Goal: Transaction & Acquisition: Book appointment/travel/reservation

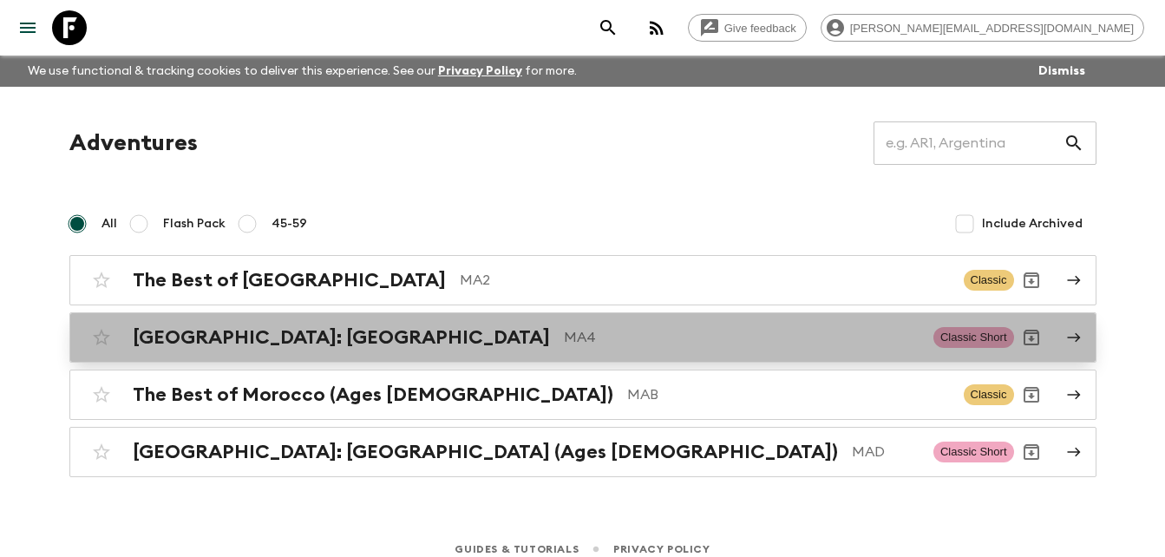
click at [253, 345] on h2 "[GEOGRAPHIC_DATA]: [GEOGRAPHIC_DATA]" at bounding box center [341, 337] width 417 height 23
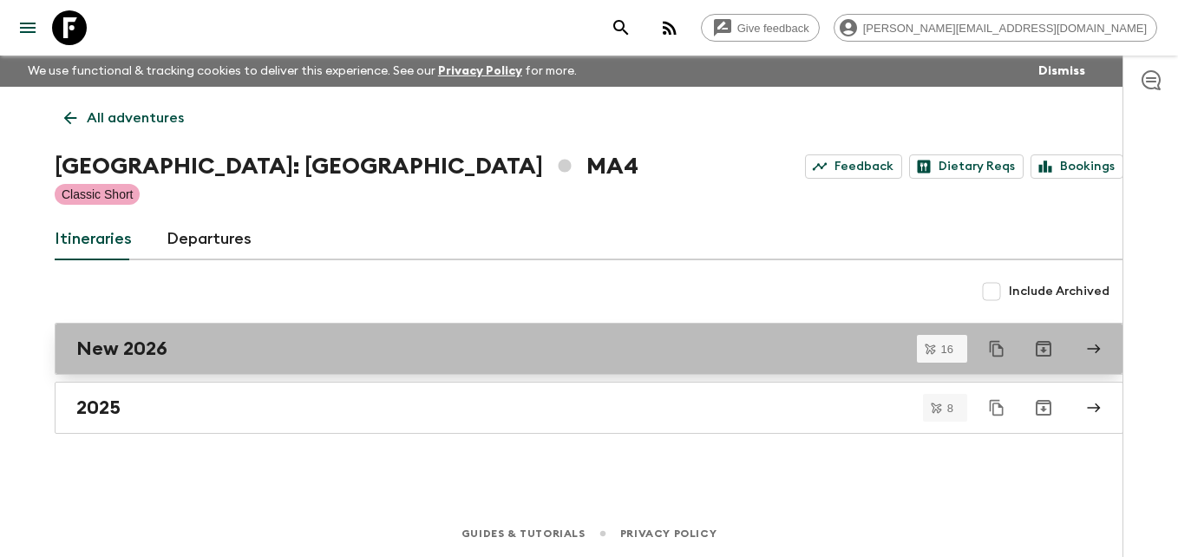
click at [142, 343] on h2 "New 2026" at bounding box center [121, 349] width 91 height 23
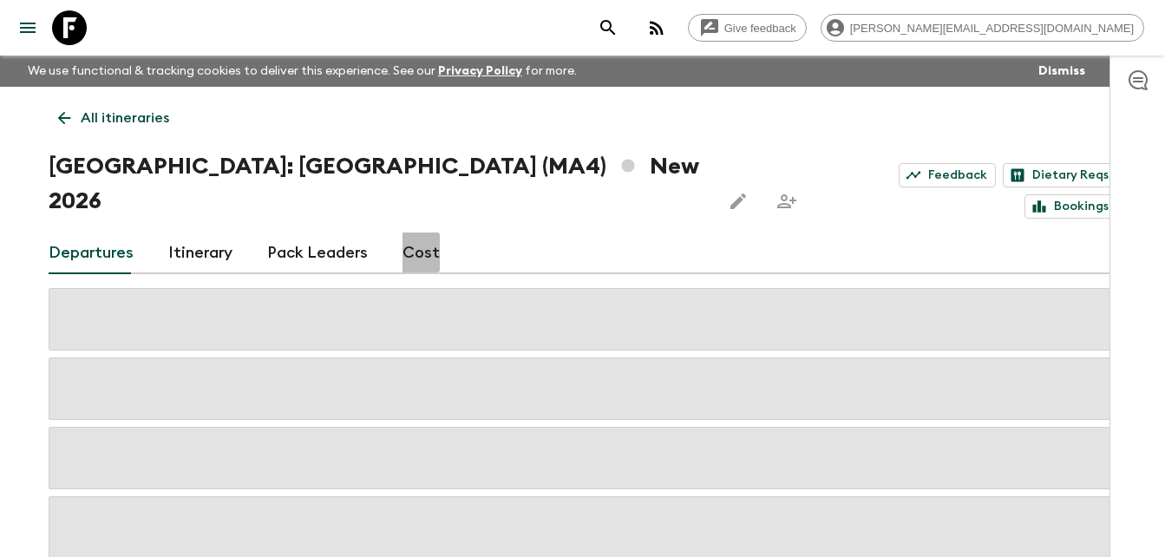
click at [411, 233] on link "Cost" at bounding box center [421, 254] width 37 height 42
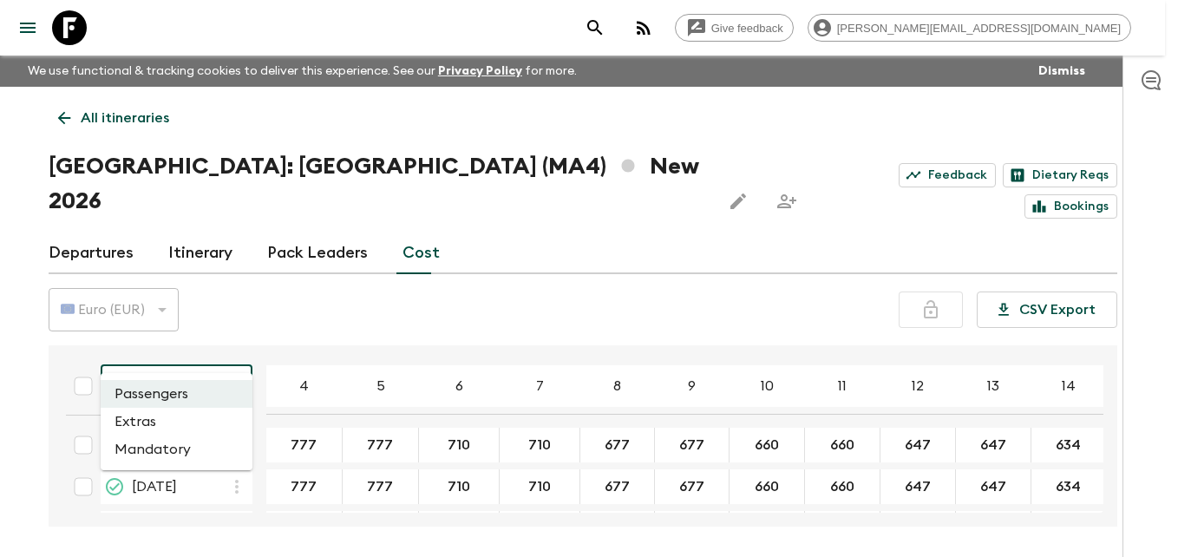
click at [237, 349] on body "Give feedback [PERSON_NAME][EMAIL_ADDRESS][DOMAIN_NAME] We use functional & tra…" at bounding box center [589, 311] width 1178 height 622
click at [154, 422] on li "Extras" at bounding box center [177, 422] width 152 height 28
